Goal: Transaction & Acquisition: Subscribe to service/newsletter

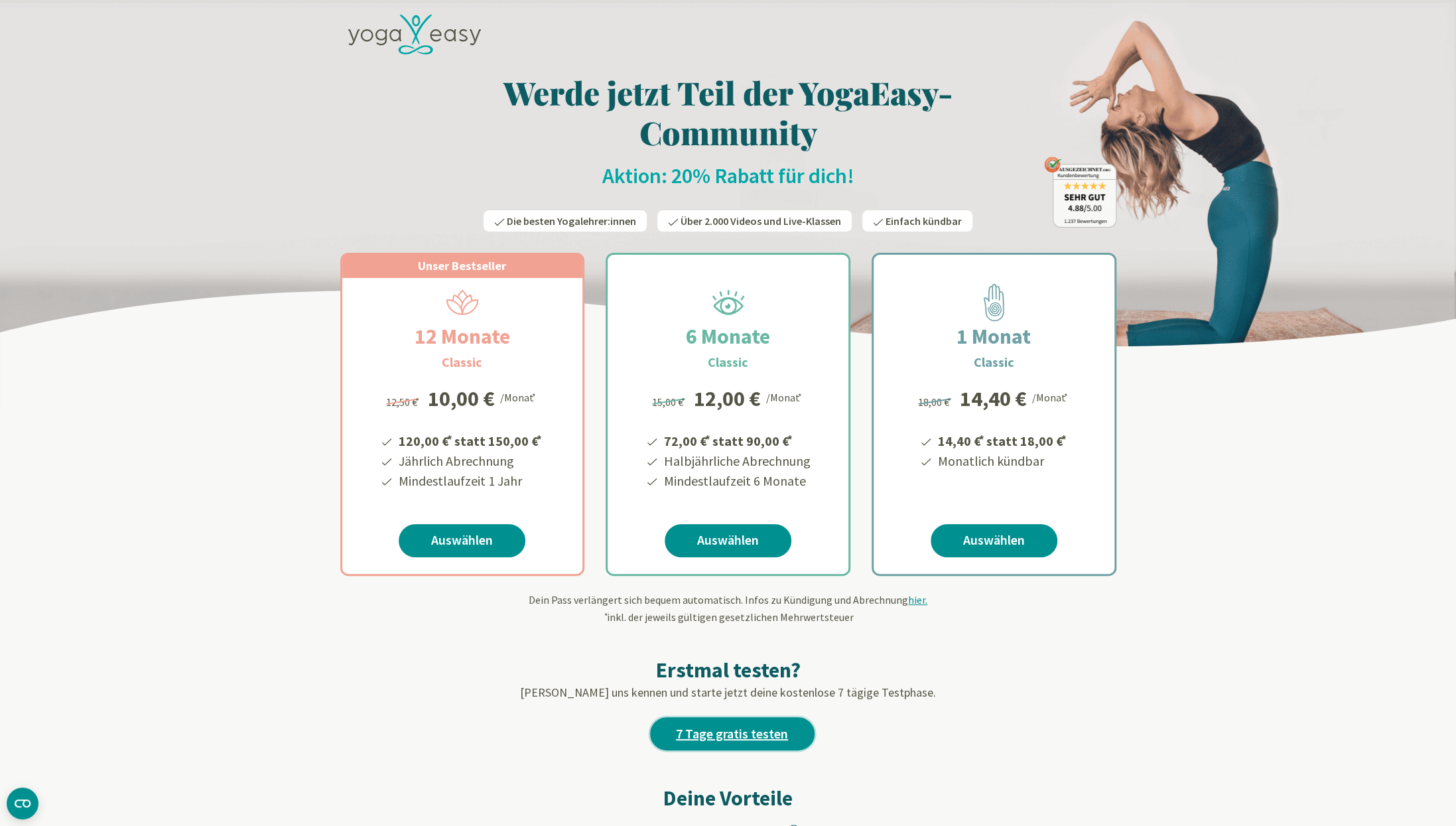
click at [766, 725] on link "7 Tage gratis testen" at bounding box center [732, 734] width 165 height 33
click at [460, 536] on link "Auswählen" at bounding box center [461, 541] width 126 height 33
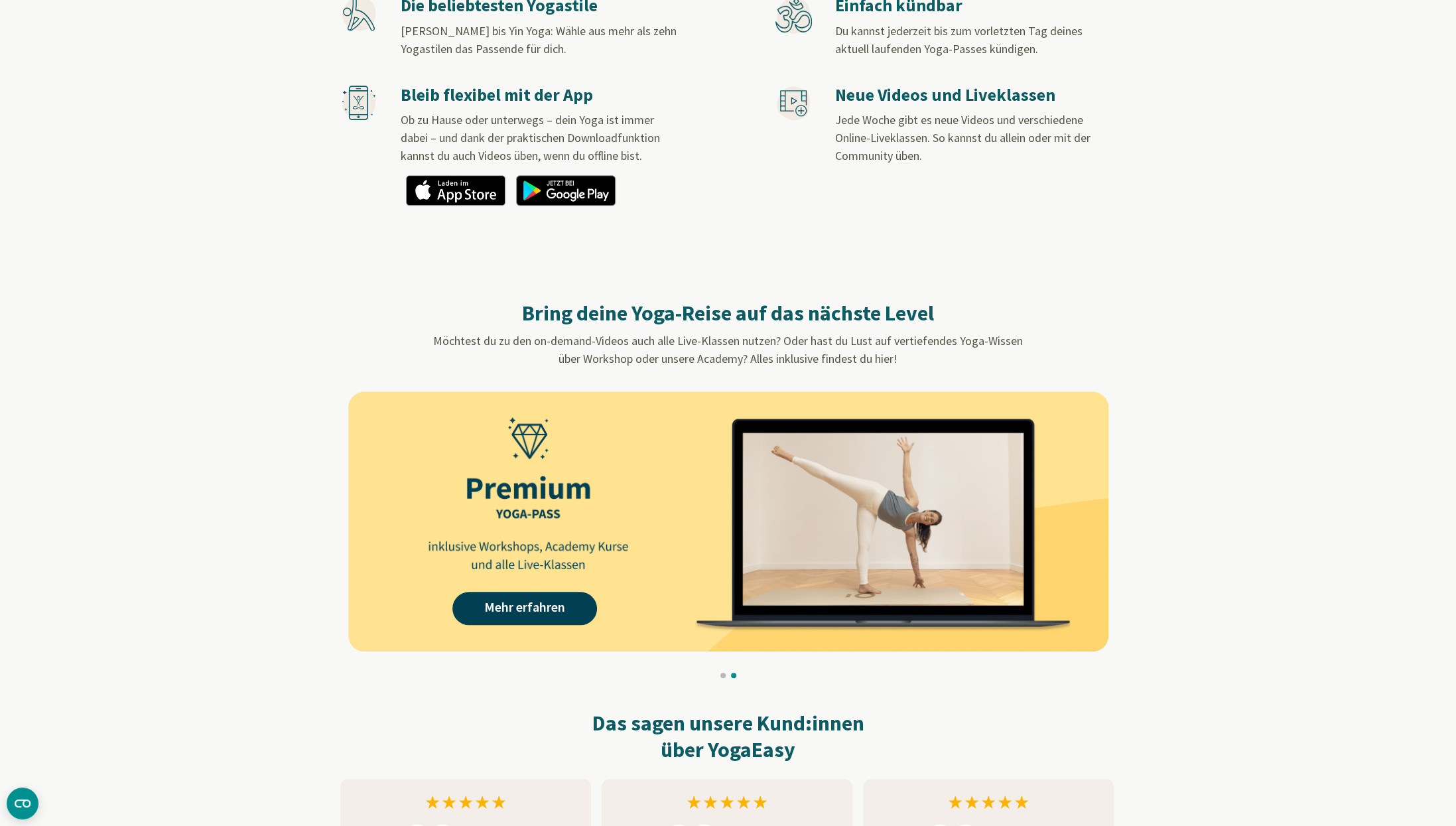
scroll to position [943, 0]
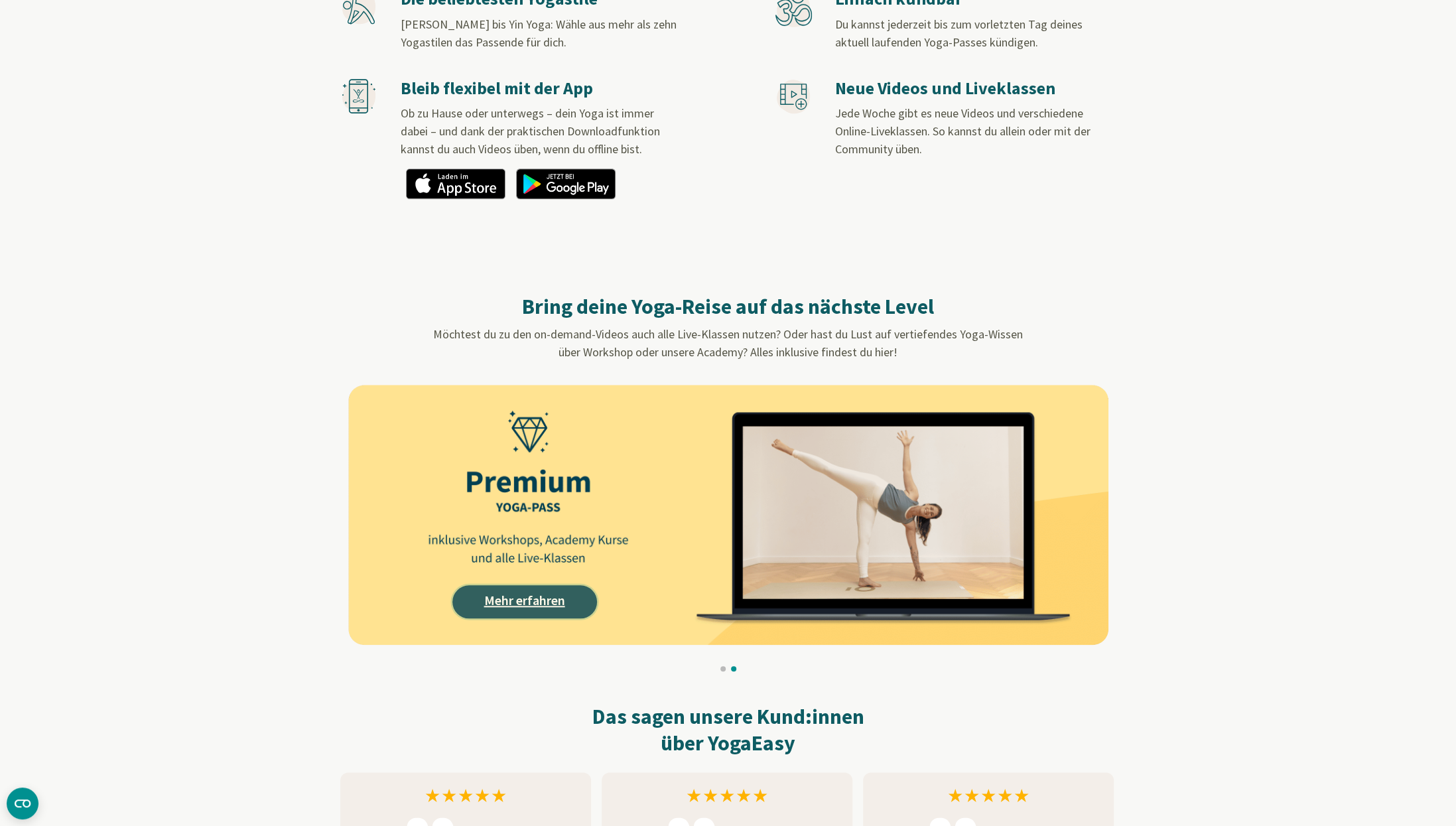
click at [560, 608] on link "Mehr erfahren" at bounding box center [524, 602] width 144 height 33
